Goal: Task Accomplishment & Management: Complete application form

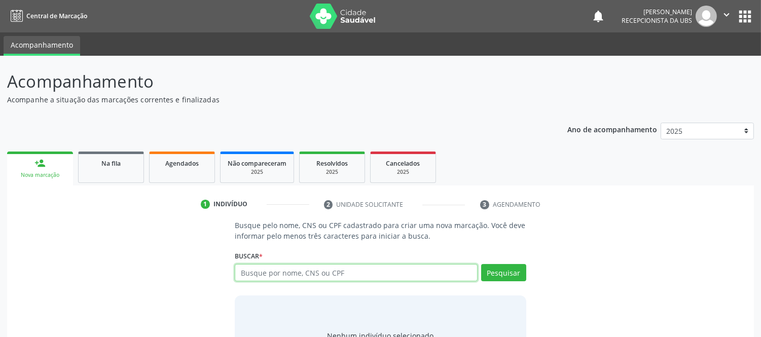
click at [325, 267] on input "text" at bounding box center [356, 272] width 242 height 17
click at [353, 272] on input "text" at bounding box center [356, 272] width 242 height 17
click at [351, 272] on input "text" at bounding box center [356, 272] width 242 height 17
type input "[PERSON_NAME]"
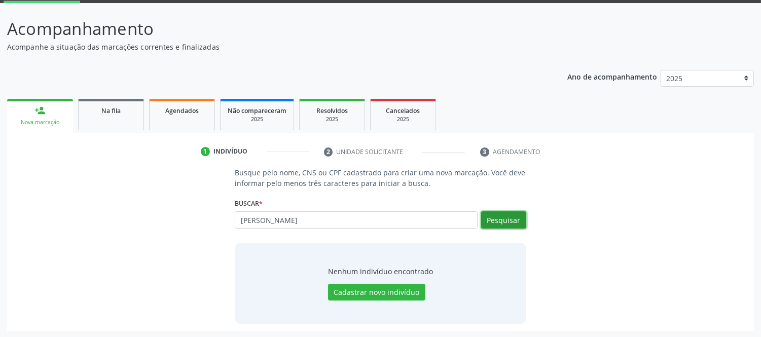
click at [506, 221] on button "Pesquisar" at bounding box center [503, 219] width 45 height 17
click at [48, 115] on link "person_add Nova marcação" at bounding box center [40, 116] width 66 height 34
click at [122, 109] on div "Na fila" at bounding box center [111, 110] width 51 height 11
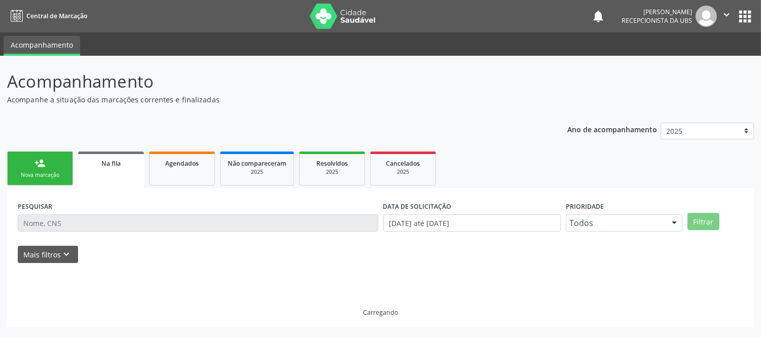
scroll to position [0, 0]
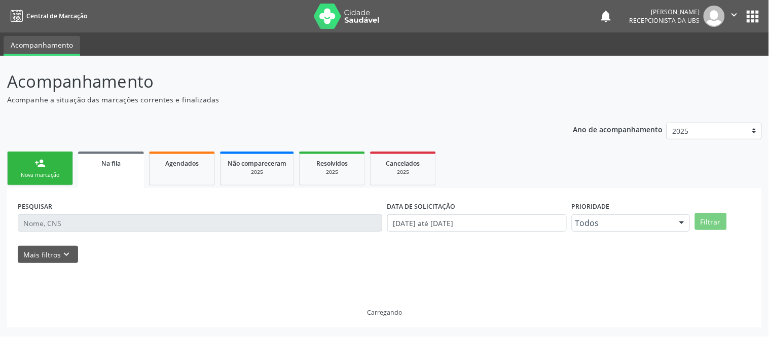
click at [122, 109] on div "Acompanhamento Acompanhe a situação das marcações correntes e finalizadas Relat…" at bounding box center [384, 198] width 755 height 259
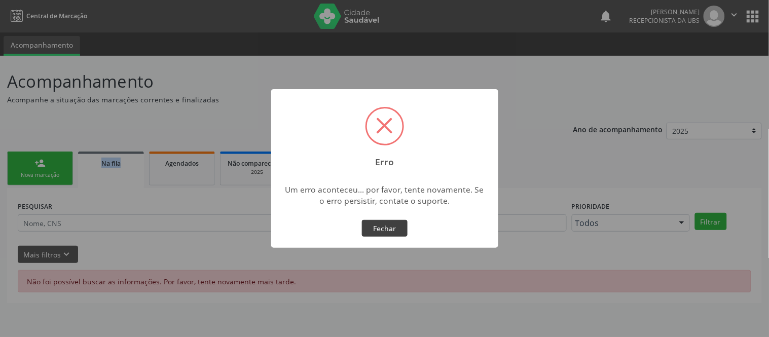
click at [394, 231] on button "Fechar" at bounding box center [385, 228] width 46 height 17
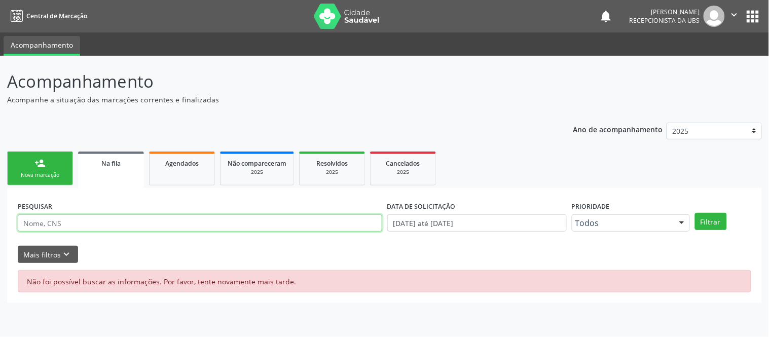
click at [58, 222] on input "text" at bounding box center [200, 222] width 364 height 17
type input "[PERSON_NAME]"
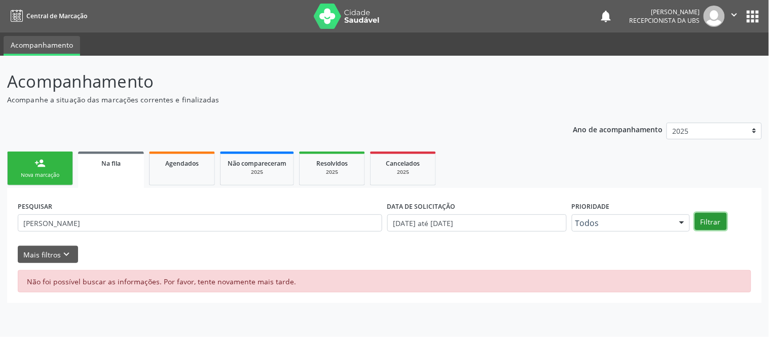
click at [706, 226] on button "Filtrar" at bounding box center [711, 221] width 32 height 17
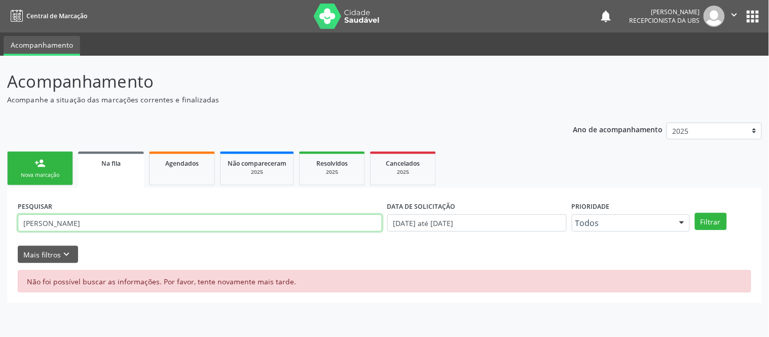
click at [95, 219] on input "[PERSON_NAME]" at bounding box center [200, 222] width 364 height 17
click at [46, 160] on link "person_add Nova marcação" at bounding box center [40, 169] width 66 height 34
click at [51, 175] on div "Nova marcação" at bounding box center [40, 175] width 51 height 8
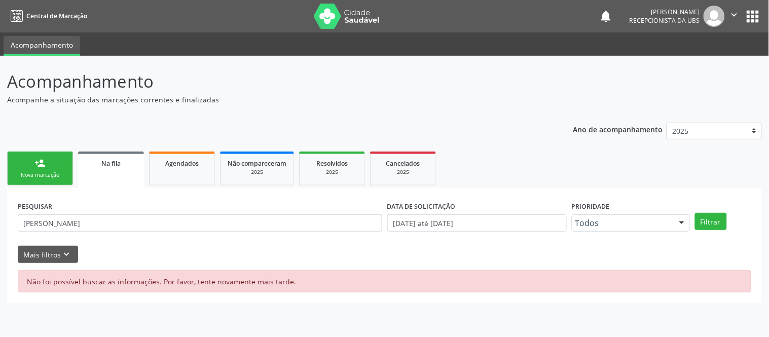
click at [54, 171] on div "Nova marcação" at bounding box center [40, 175] width 51 height 8
click at [56, 170] on link "person_add Nova marcação" at bounding box center [40, 169] width 66 height 34
click at [55, 164] on link "person_add Nova marcação" at bounding box center [40, 169] width 66 height 34
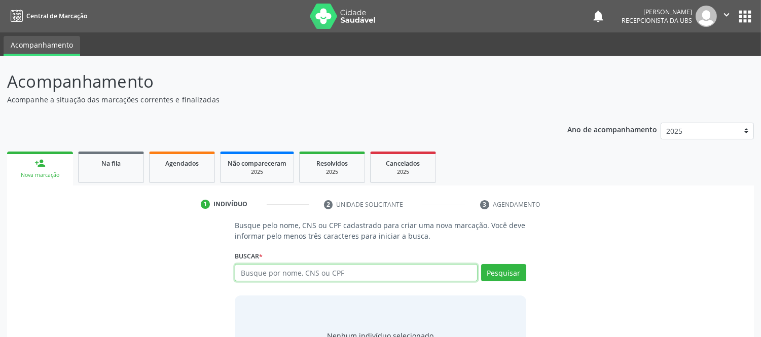
click at [321, 273] on input "text" at bounding box center [356, 272] width 242 height 17
type input "00453939589"
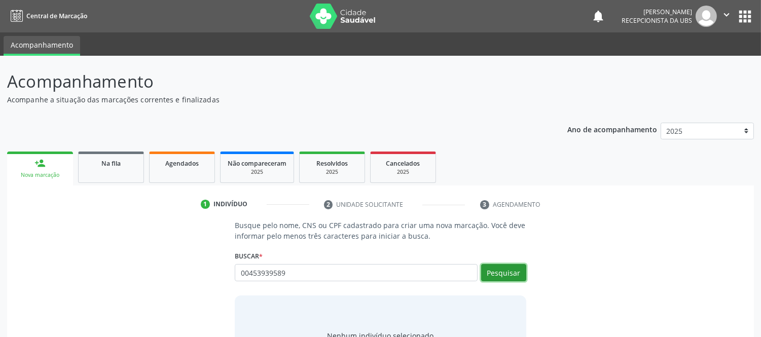
click at [507, 274] on button "Pesquisar" at bounding box center [503, 272] width 45 height 17
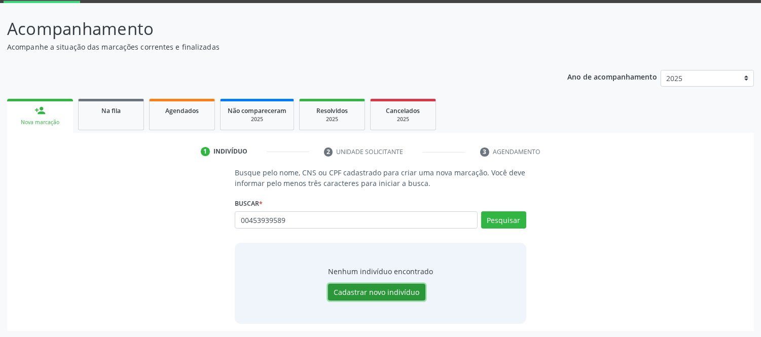
click at [387, 295] on button "Cadastrar novo indivíduo" at bounding box center [376, 292] width 97 height 17
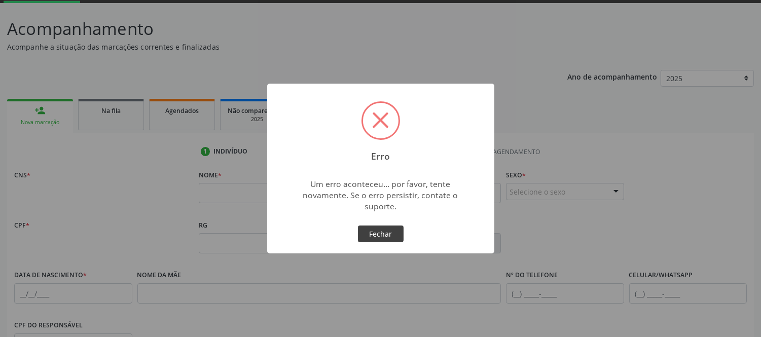
click at [374, 236] on button "Fechar" at bounding box center [381, 234] width 46 height 17
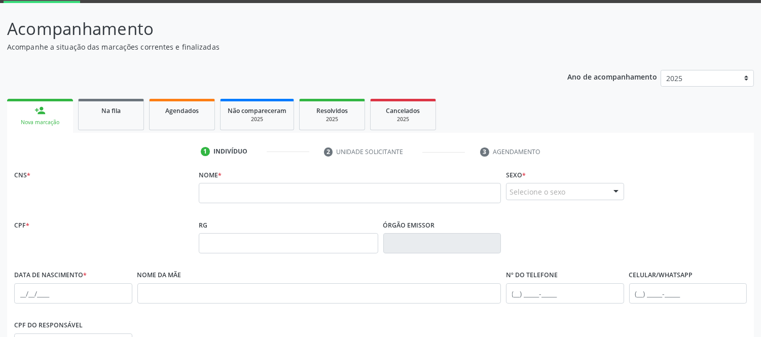
click at [117, 192] on div "CNS *" at bounding box center [104, 192] width 185 height 50
click at [227, 190] on input "text" at bounding box center [350, 193] width 302 height 20
paste input "[PERSON_NAME]"
type input "[PERSON_NAME]"
click at [227, 195] on input "[PERSON_NAME]" at bounding box center [350, 193] width 302 height 20
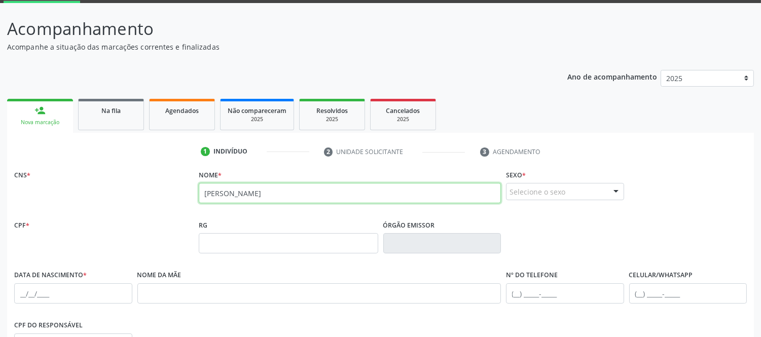
click at [298, 193] on input "[PERSON_NAME]" at bounding box center [350, 193] width 302 height 20
click at [296, 200] on input "[PERSON_NAME]" at bounding box center [350, 193] width 302 height 20
type input "[PERSON_NAME]"
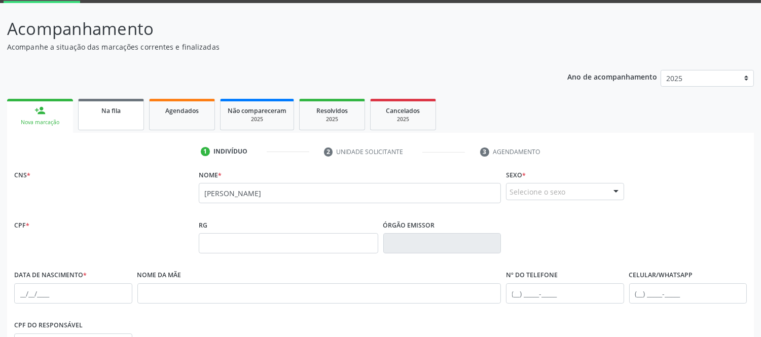
click at [120, 107] on span "Na fila" at bounding box center [110, 110] width 19 height 9
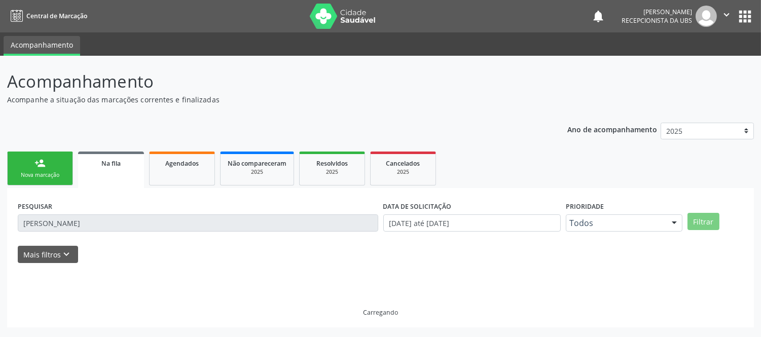
scroll to position [0, 0]
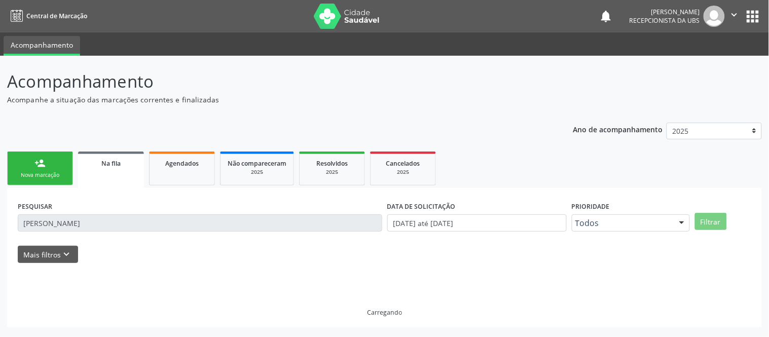
click at [120, 107] on div "Acompanhamento Acompanhe a situação das marcações correntes e finalizadas Relat…" at bounding box center [384, 198] width 755 height 259
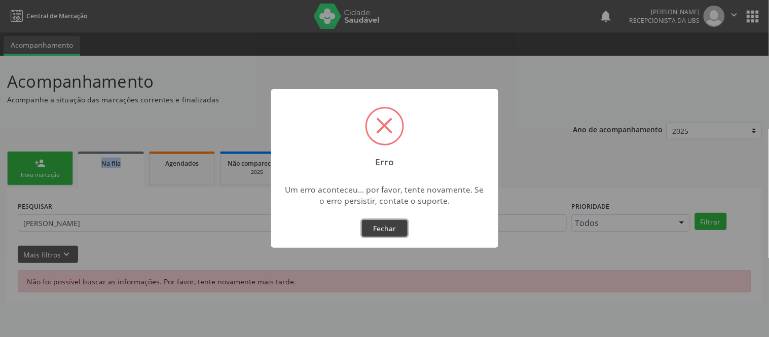
click at [396, 226] on button "Fechar" at bounding box center [385, 228] width 46 height 17
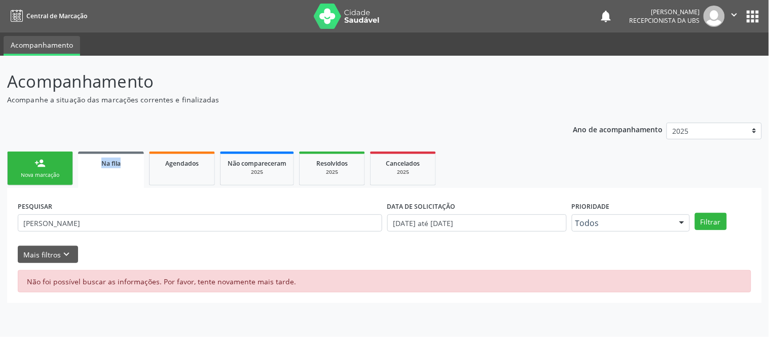
click at [56, 172] on div "Nova marcação" at bounding box center [40, 175] width 51 height 8
click at [39, 171] on div "Nova marcação" at bounding box center [40, 175] width 51 height 8
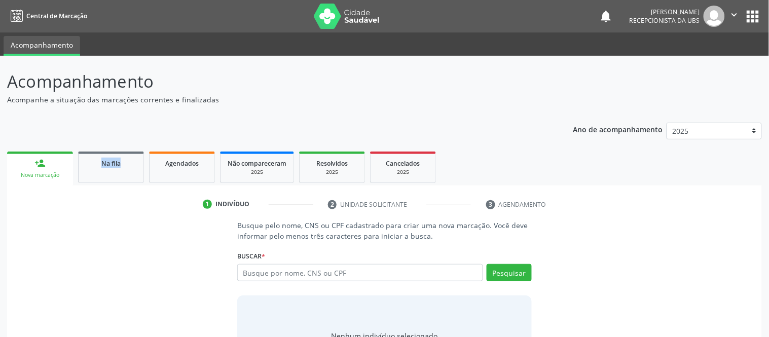
click at [40, 171] on div "Nova marcação" at bounding box center [40, 175] width 52 height 8
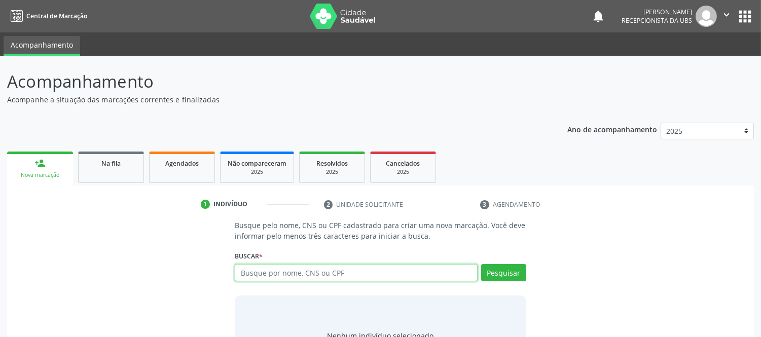
paste input "709100270943630"
type input "709100270943630"
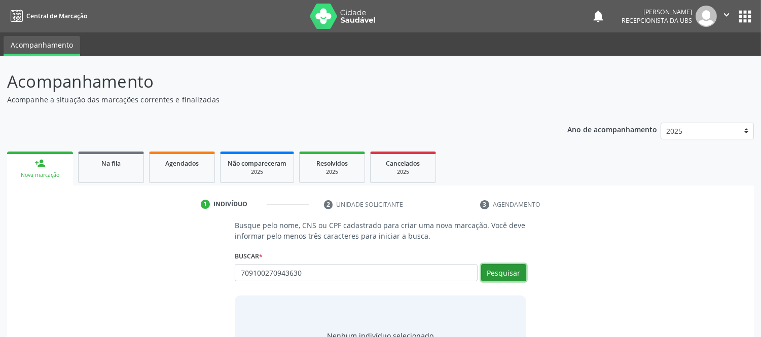
click at [515, 277] on button "Pesquisar" at bounding box center [503, 272] width 45 height 17
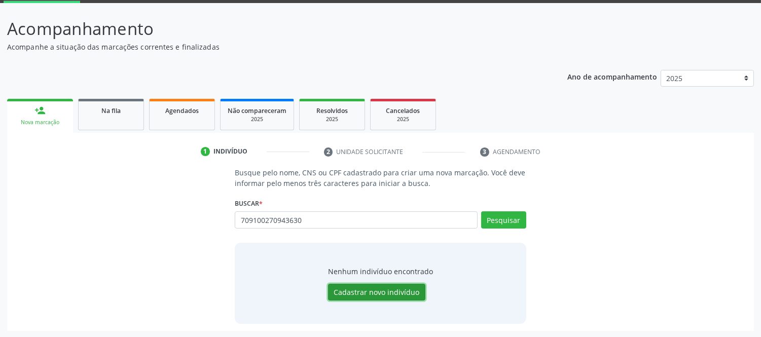
click at [403, 292] on button "Cadastrar novo indivíduo" at bounding box center [376, 292] width 97 height 17
